Goal: Check status

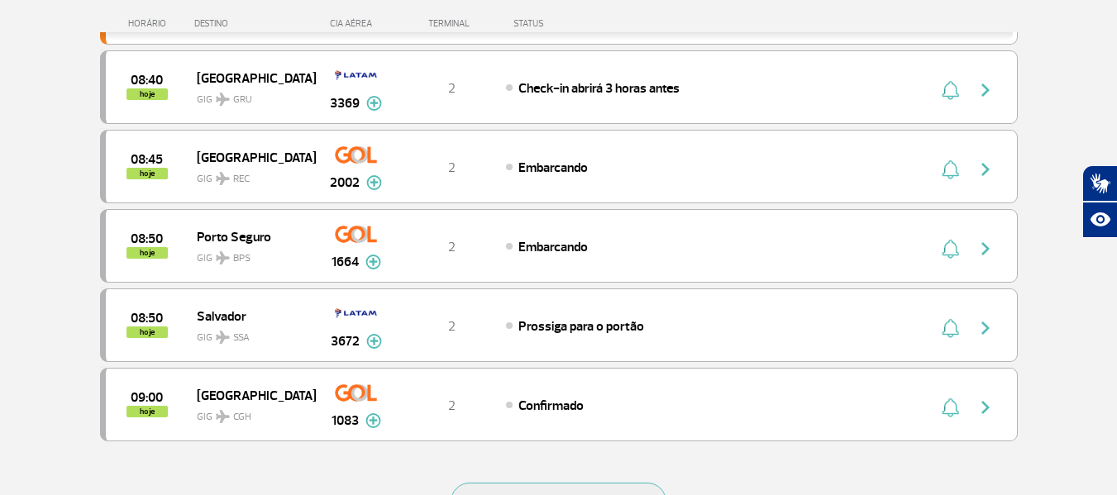
scroll to position [1488, 0]
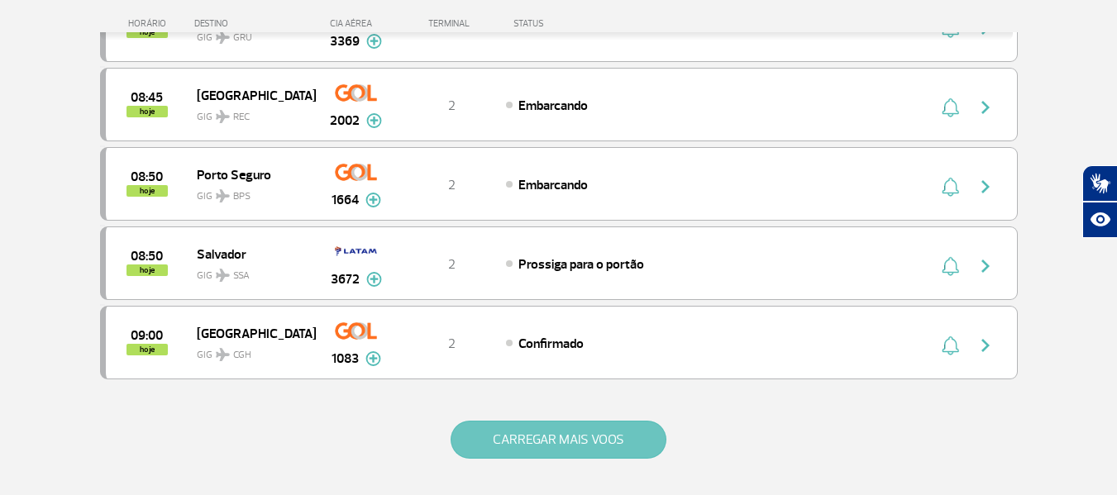
click at [518, 432] on button "CARREGAR MAIS VOOS" at bounding box center [559, 440] width 216 height 38
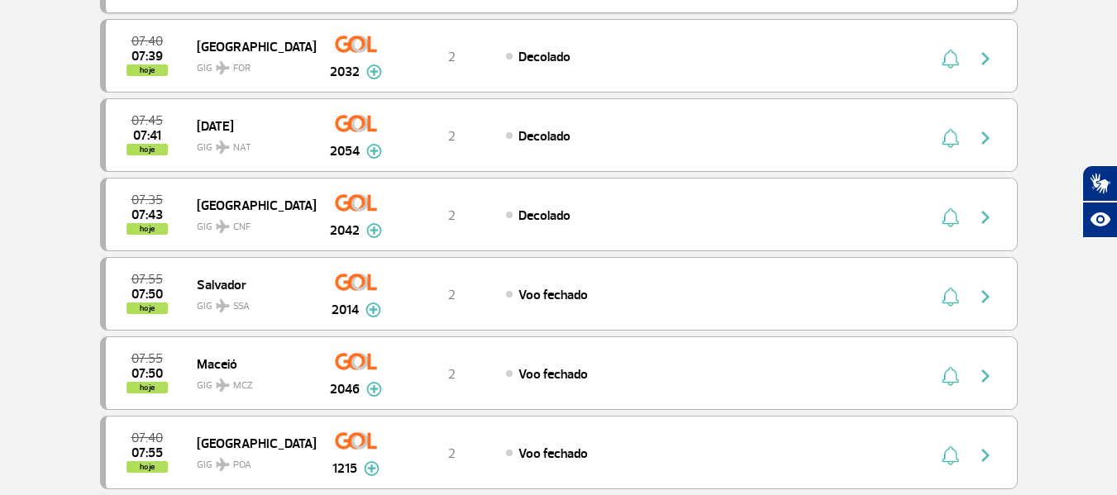
scroll to position [0, 0]
